Goal: Entertainment & Leisure: Consume media (video, audio)

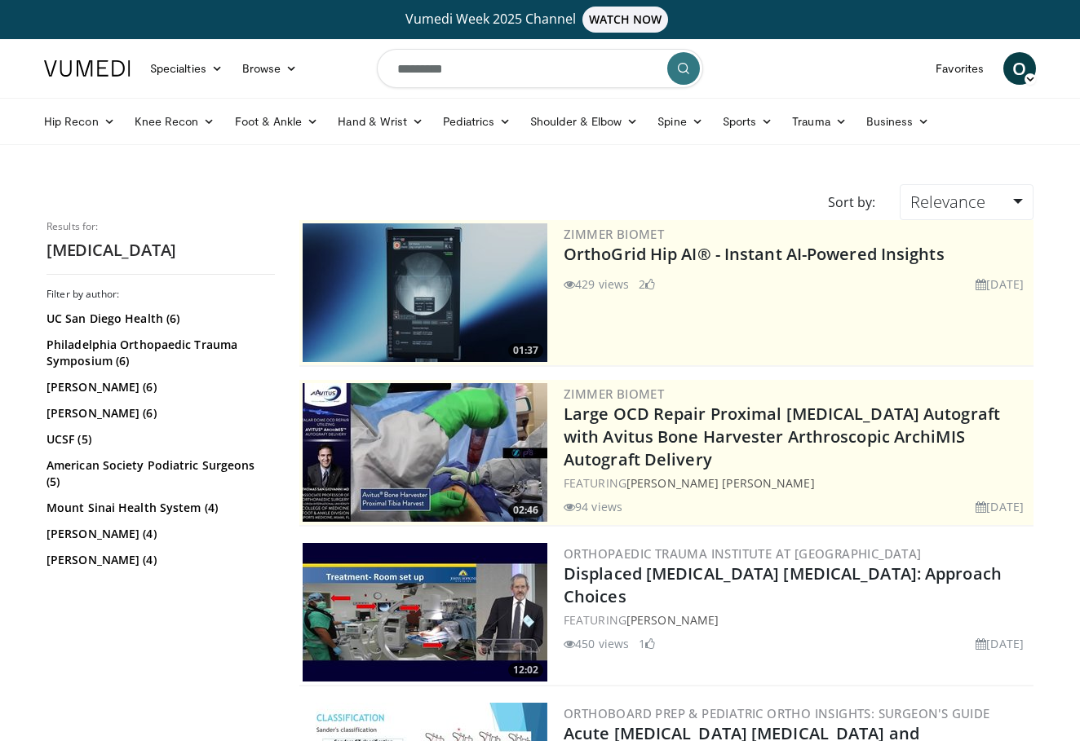
click at [453, 630] on img at bounding box center [425, 612] width 245 height 139
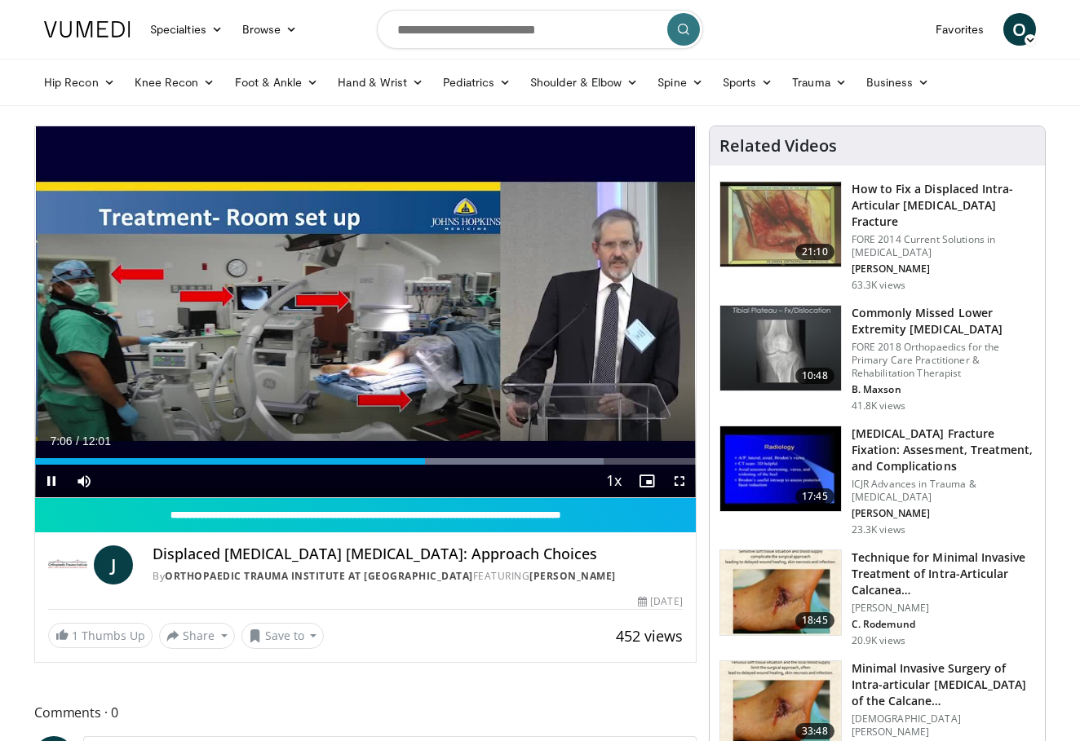
click at [681, 480] on span "Video Player" at bounding box center [679, 481] width 33 height 33
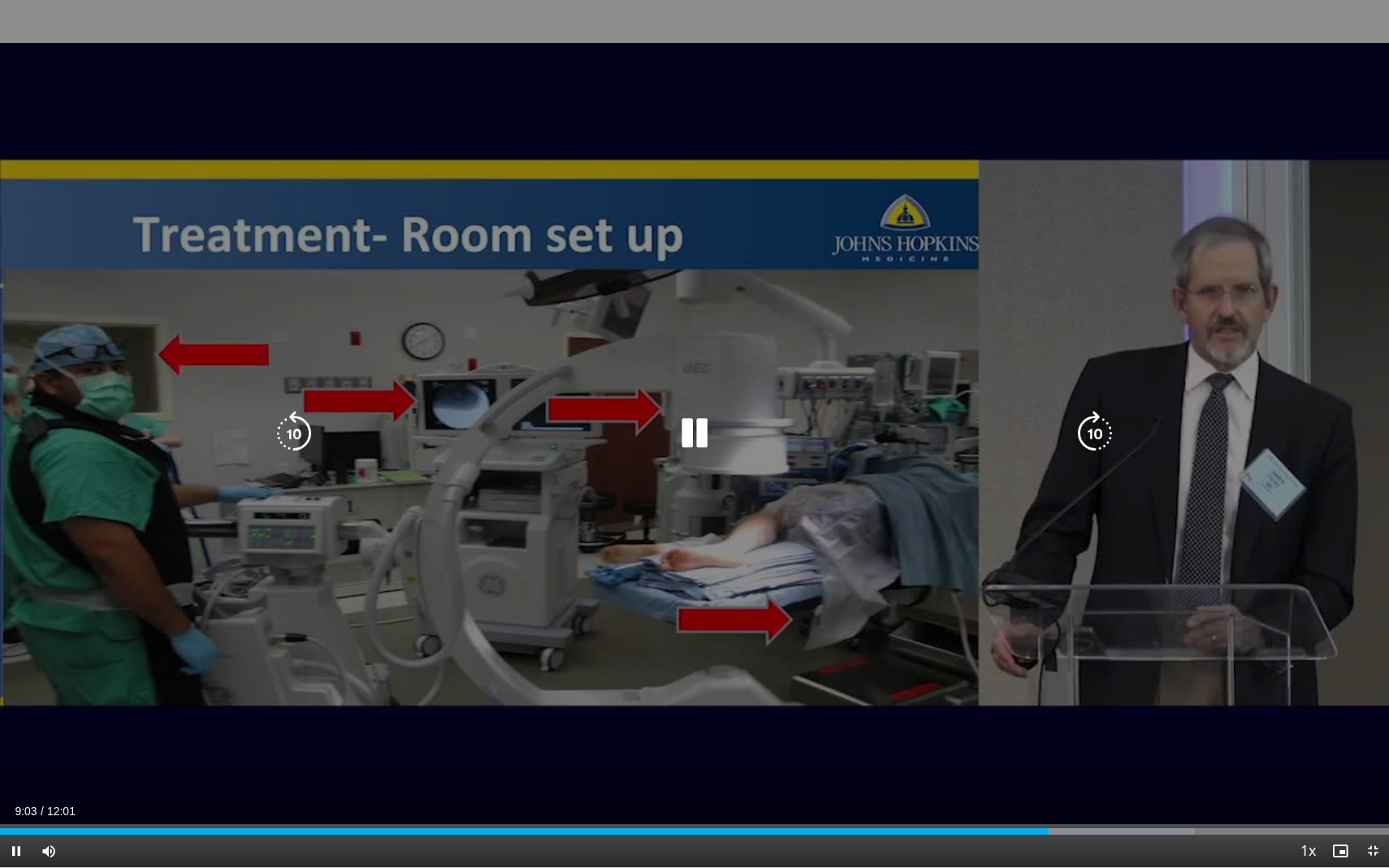
click at [650, 562] on div "10 seconds Tap to unmute" at bounding box center [694, 433] width 1389 height 867
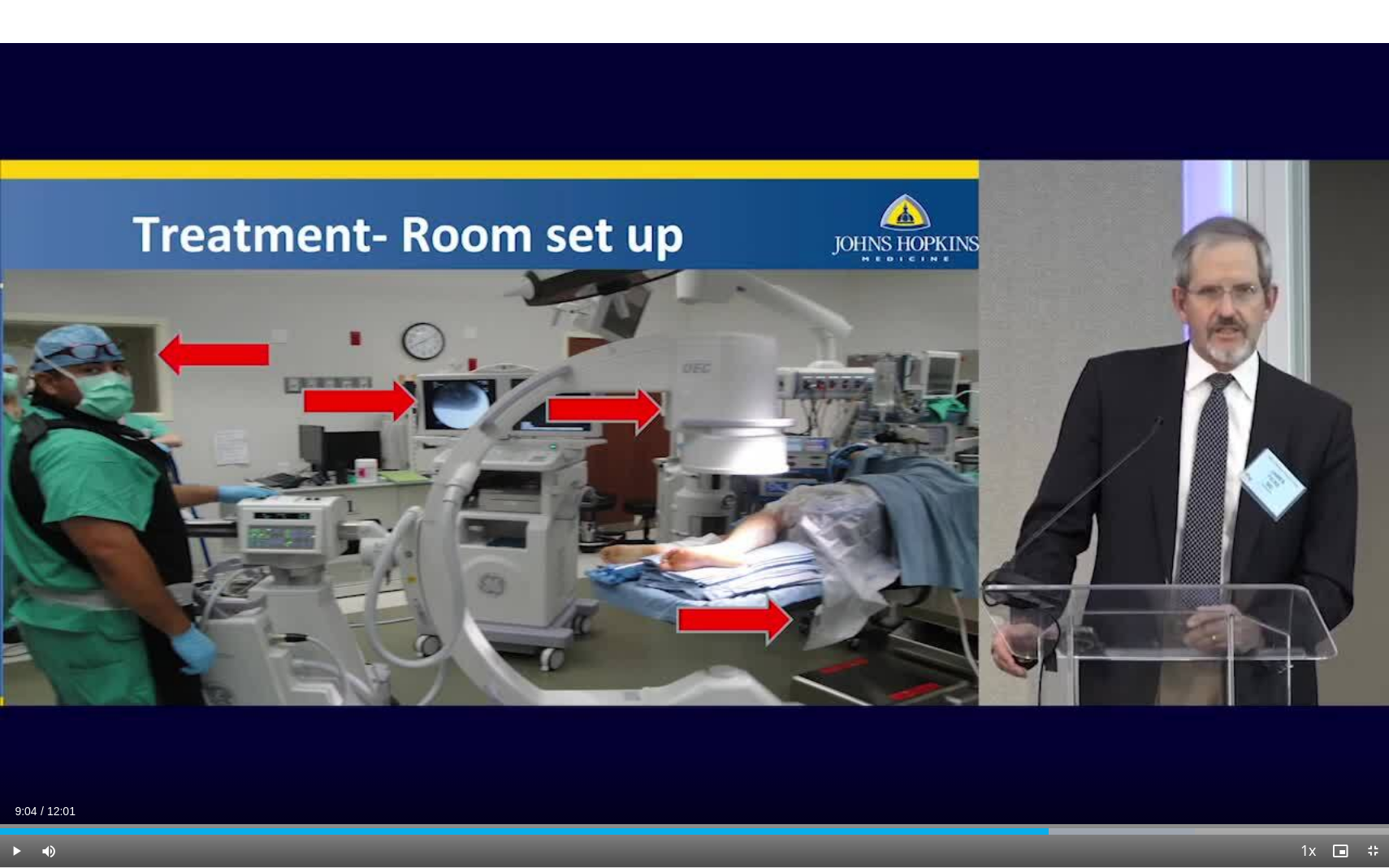
click at [20, 738] on span "Video Player" at bounding box center [16, 850] width 33 height 33
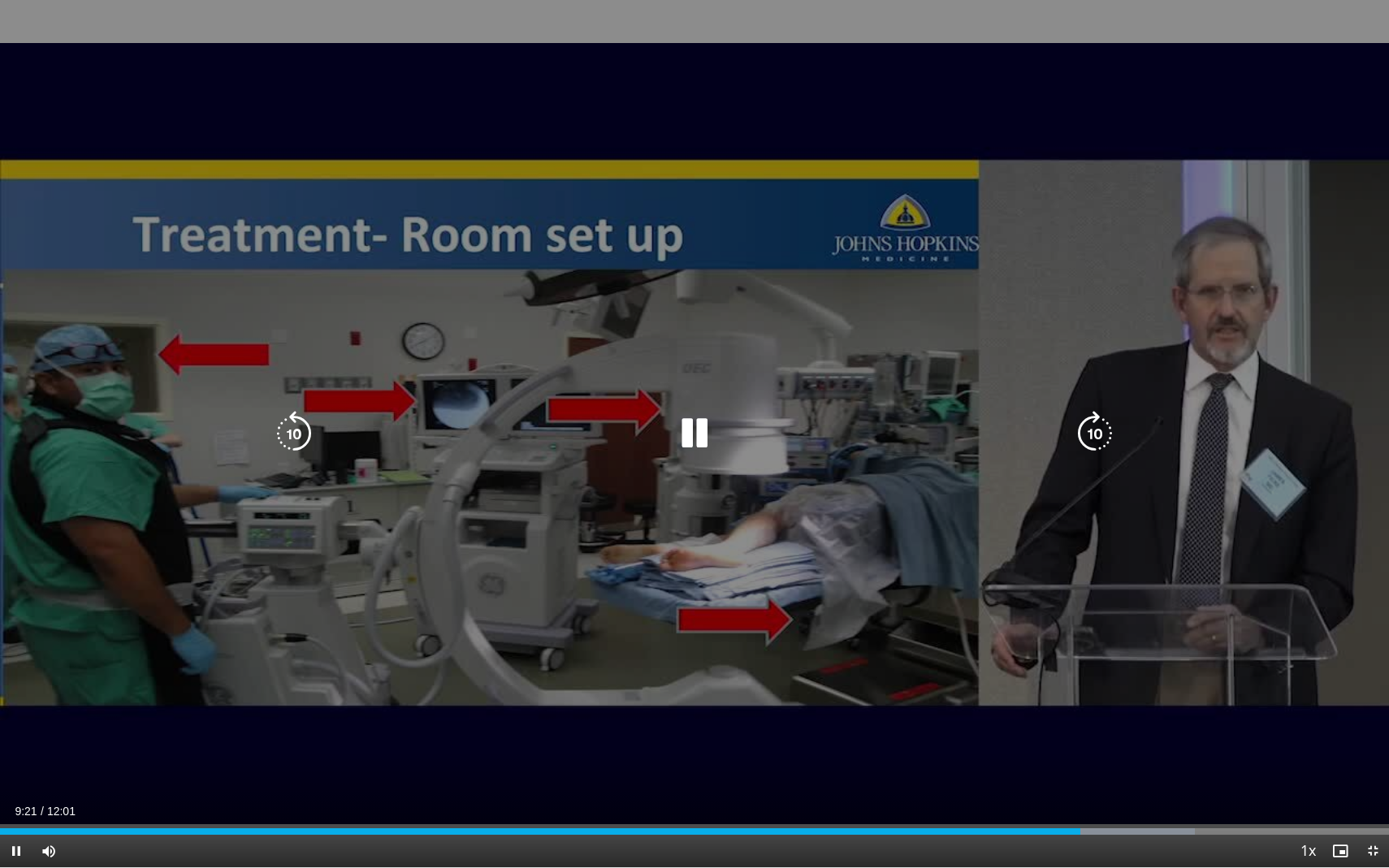
click at [878, 138] on div "10 seconds Tap to unmute" at bounding box center [694, 433] width 1389 height 867
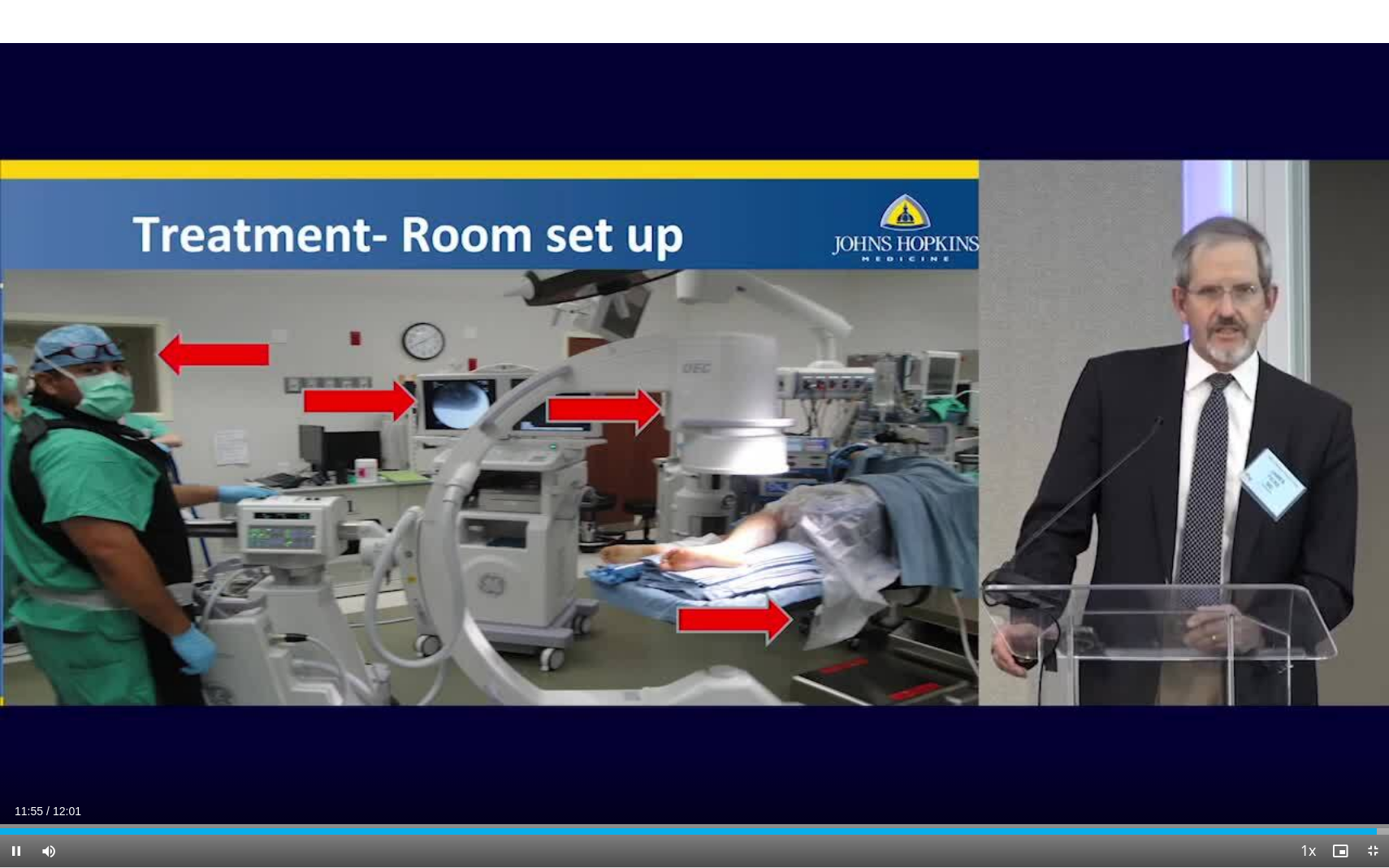
click at [386, 139] on div "10 seconds Tap to unmute" at bounding box center [694, 433] width 1389 height 867
